Goal: Find specific page/section: Find specific page/section

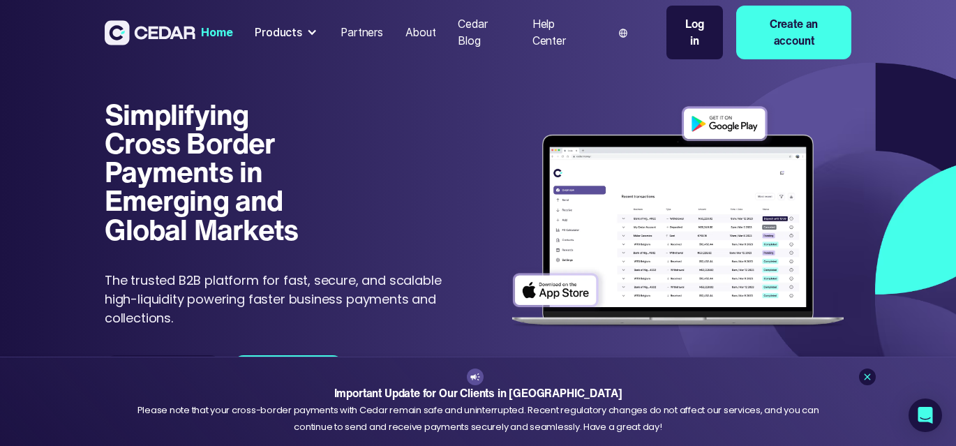
click at [306, 35] on div at bounding box center [311, 32] width 11 height 11
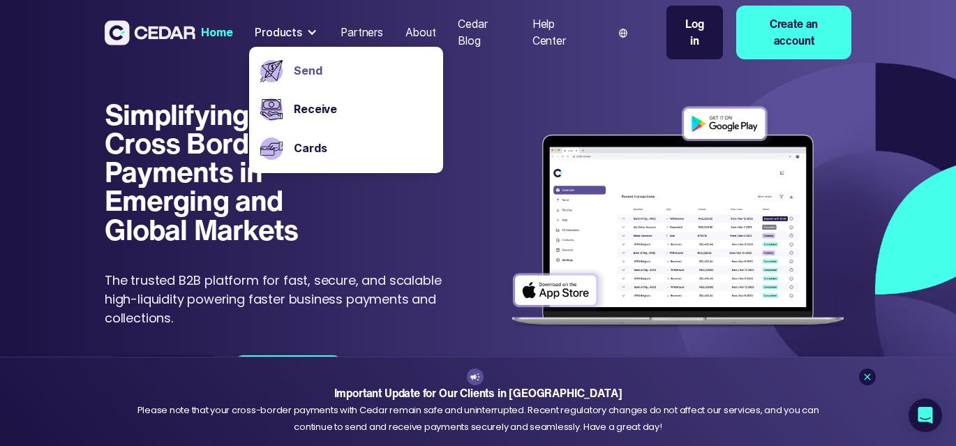
click at [310, 74] on link "Send" at bounding box center [363, 71] width 138 height 17
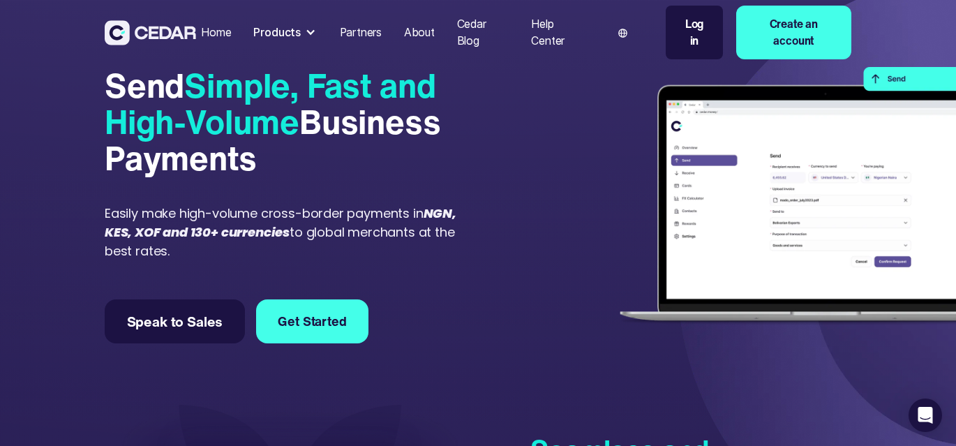
click at [291, 40] on div "Products" at bounding box center [276, 32] width 47 height 17
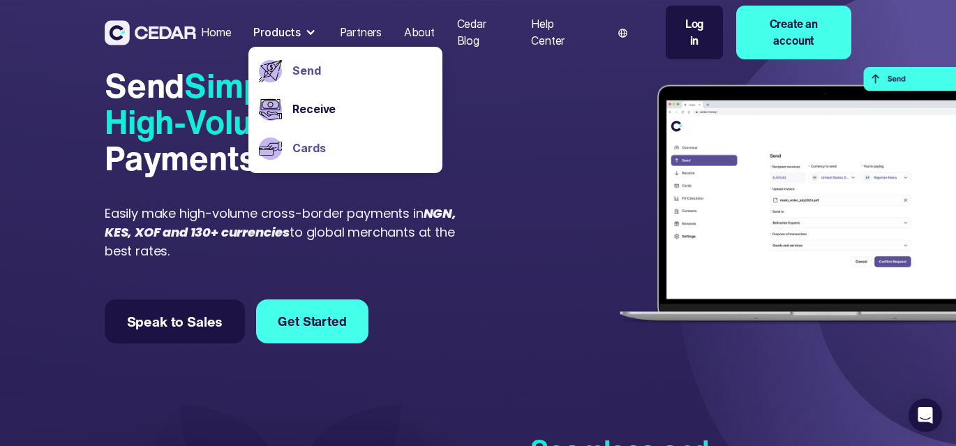
click at [304, 154] on link "Cards" at bounding box center [361, 148] width 138 height 17
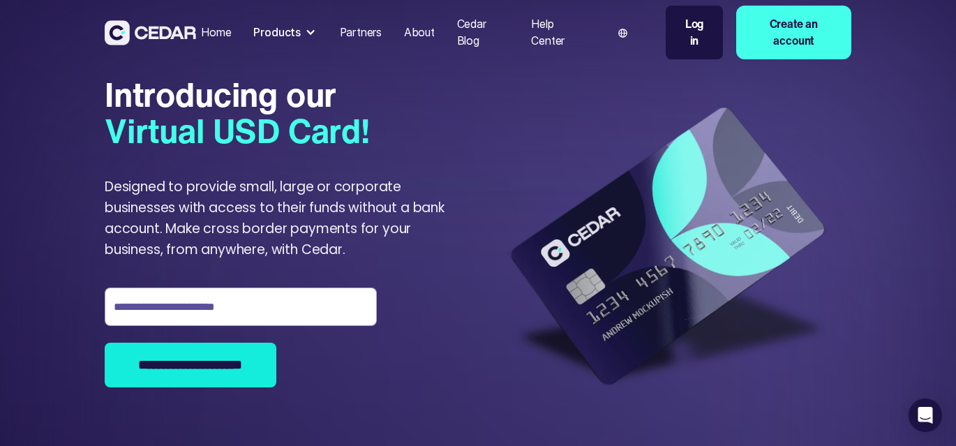
click at [305, 29] on div at bounding box center [310, 32] width 11 height 11
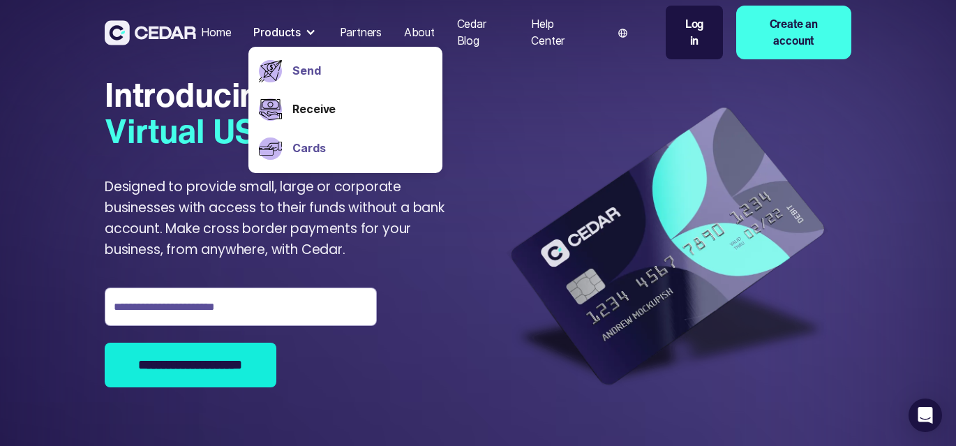
click at [299, 66] on link "Send" at bounding box center [361, 71] width 138 height 17
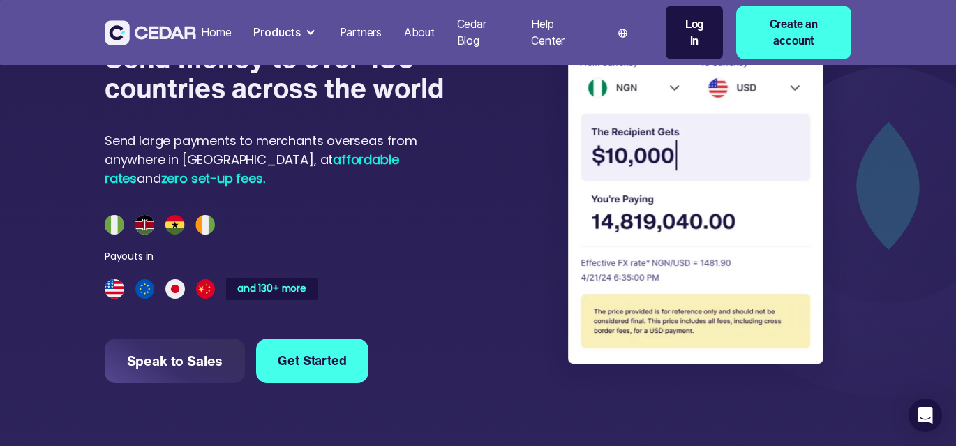
scroll to position [1051, 0]
